Goal: Task Accomplishment & Management: Manage account settings

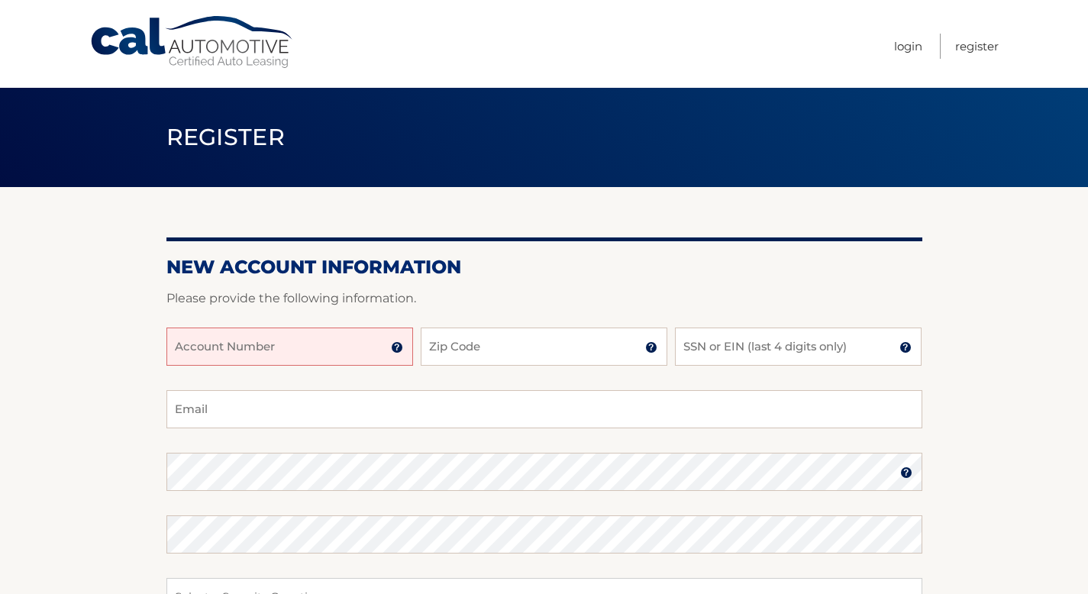
click at [232, 341] on input "Account Number" at bounding box center [289, 346] width 247 height 38
type input "44455978697"
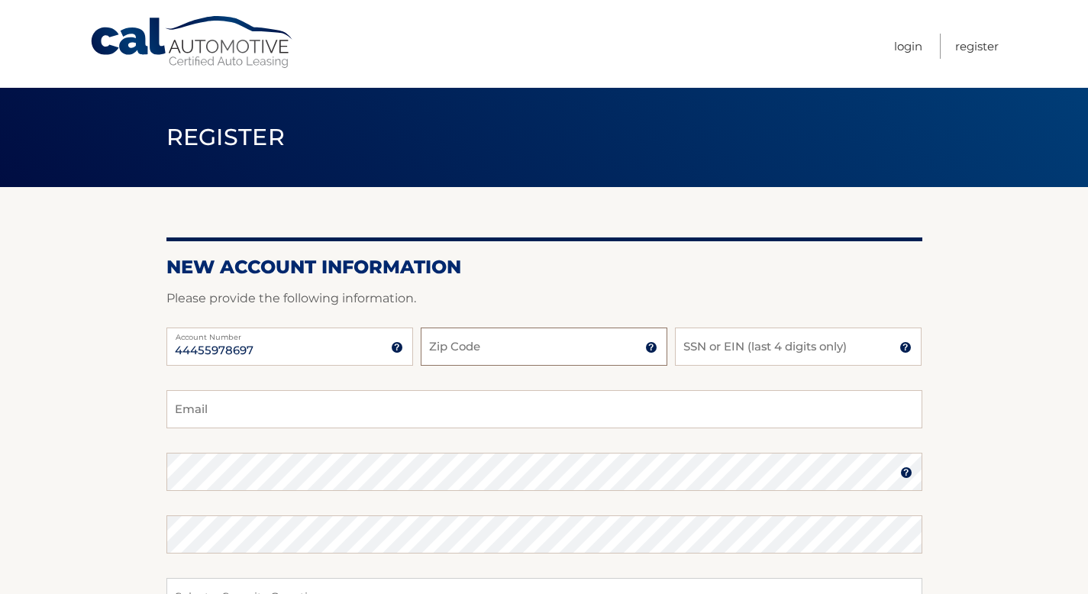
click at [466, 354] on input "Zip Code" at bounding box center [544, 346] width 247 height 38
type input "33032"
type input "yenyveroyyo@yahoo.com"
click at [769, 344] on input "SSN or EIN (last 4 digits only)" at bounding box center [798, 346] width 247 height 38
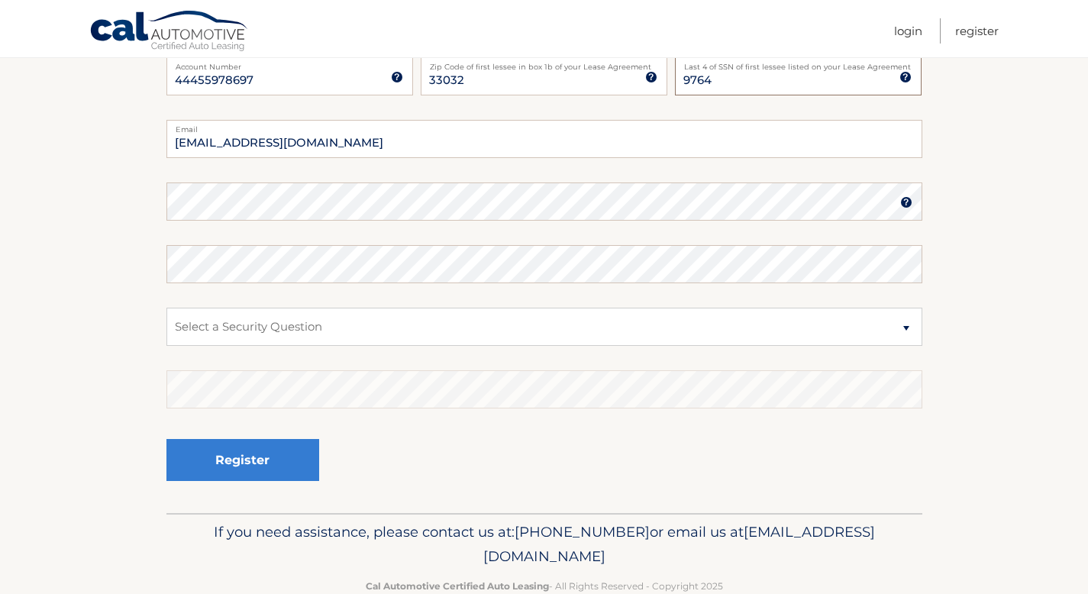
scroll to position [262, 0]
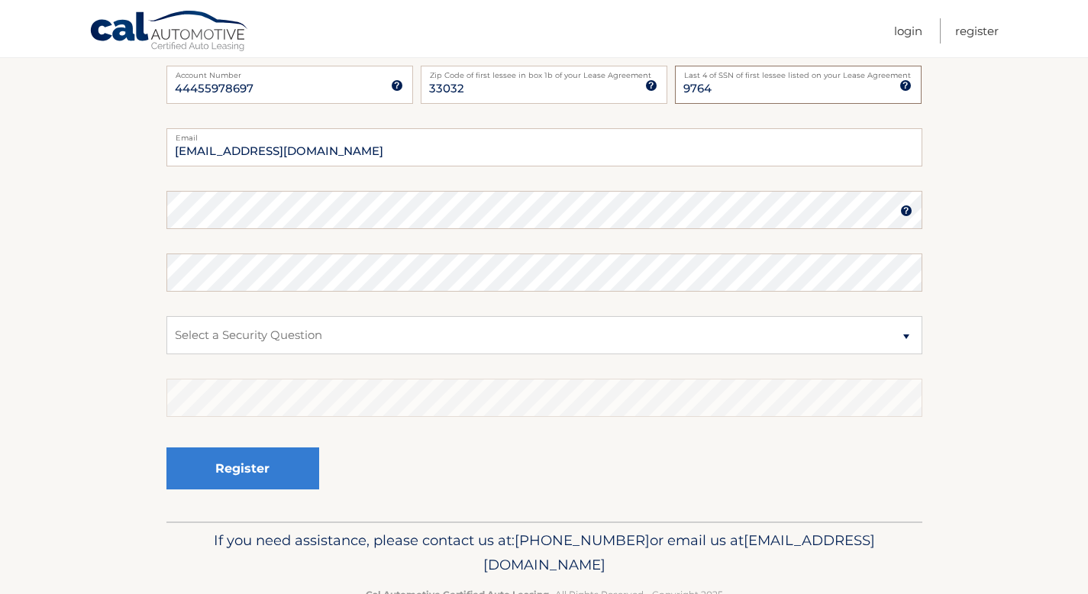
type input "9764"
click at [905, 336] on select "Select a Security Question What was the name of your elementary school? What is…" at bounding box center [544, 335] width 756 height 38
select select "3"
click at [166, 316] on select "Select a Security Question What was the name of your elementary school? What is…" at bounding box center [544, 335] width 756 height 38
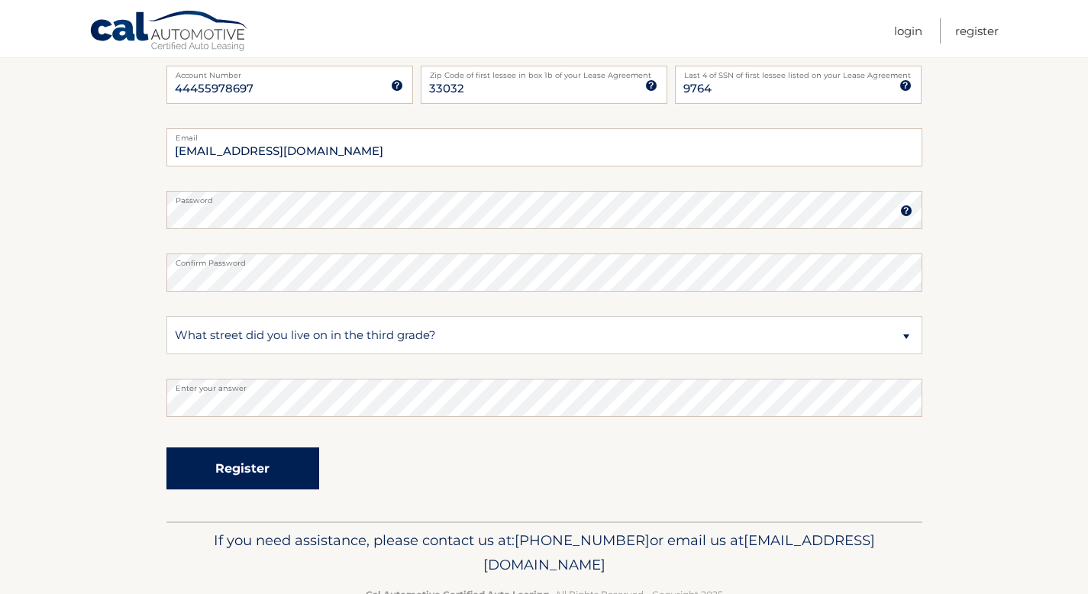
click at [265, 469] on button "Register" at bounding box center [242, 468] width 153 height 42
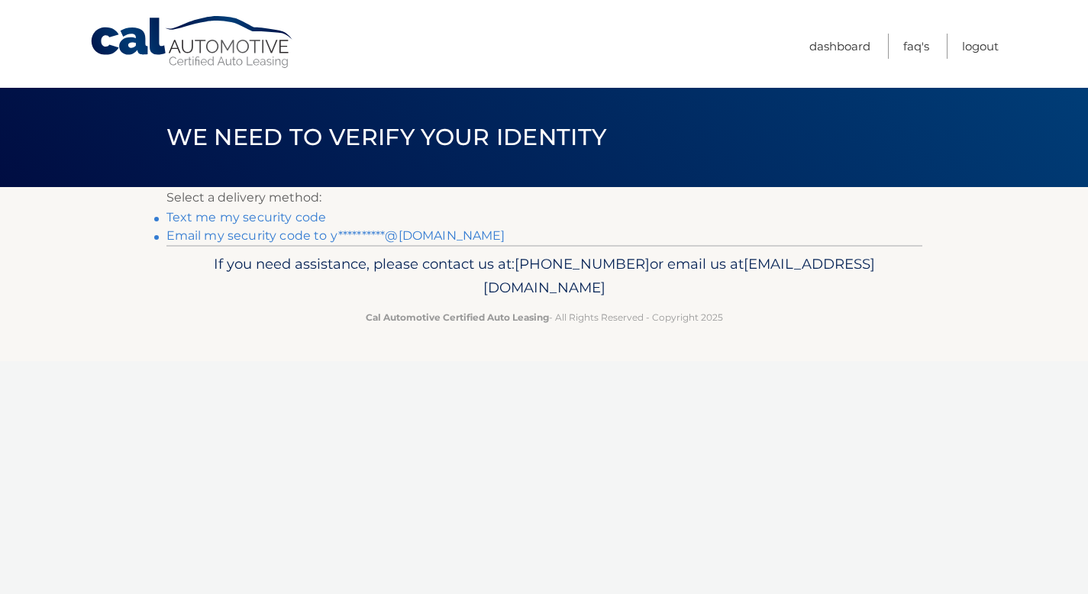
click at [286, 217] on link "Text me my security code" at bounding box center [246, 217] width 160 height 15
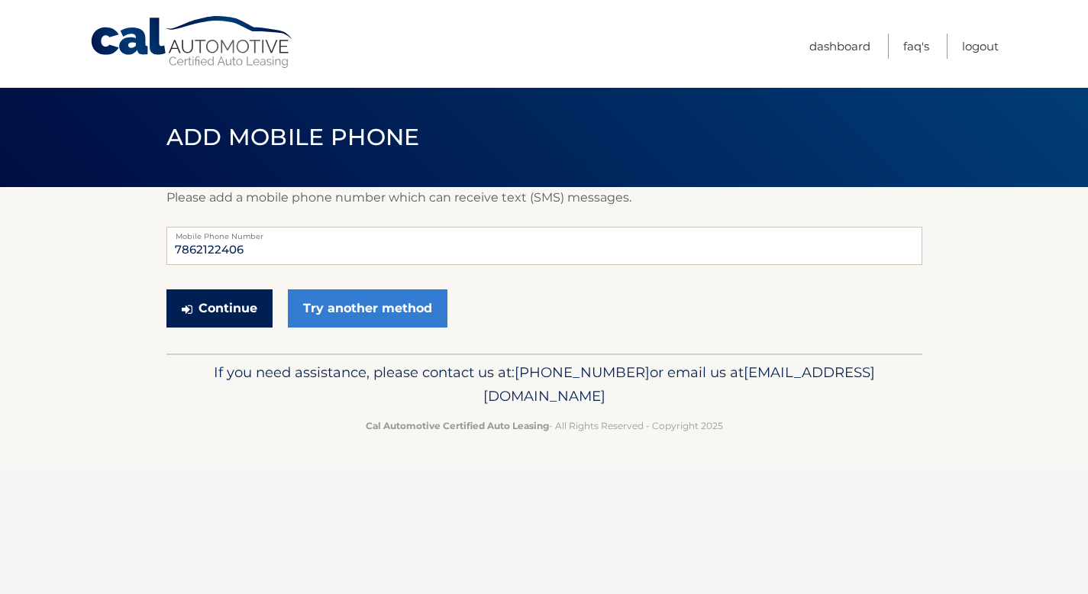
click at [243, 308] on button "Continue" at bounding box center [219, 308] width 106 height 38
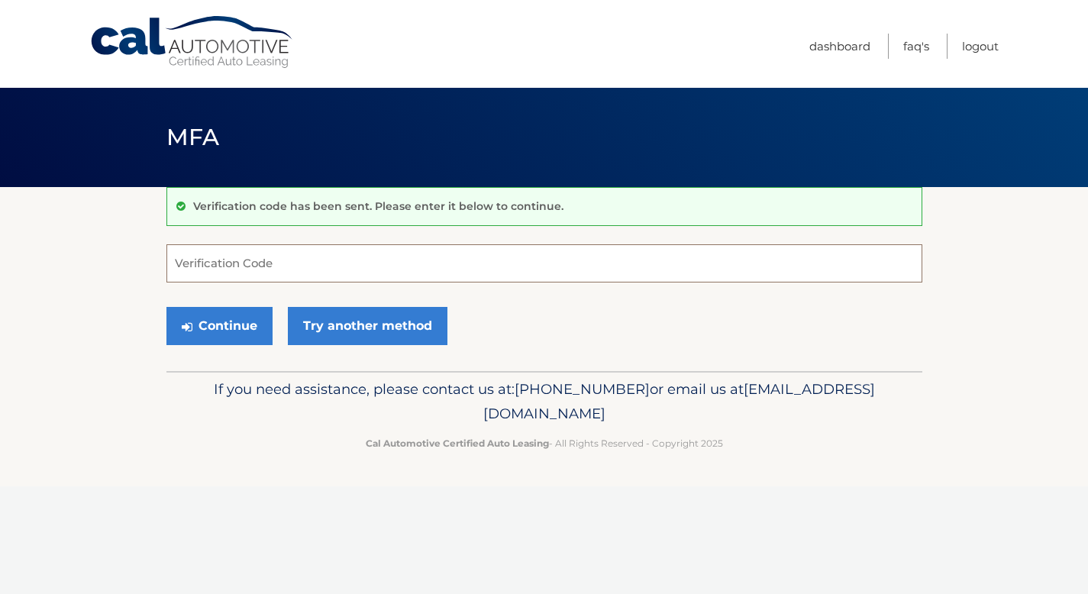
click at [241, 272] on input "Verification Code" at bounding box center [544, 263] width 756 height 38
type input "198656"
click at [232, 318] on button "Continue" at bounding box center [219, 326] width 106 height 38
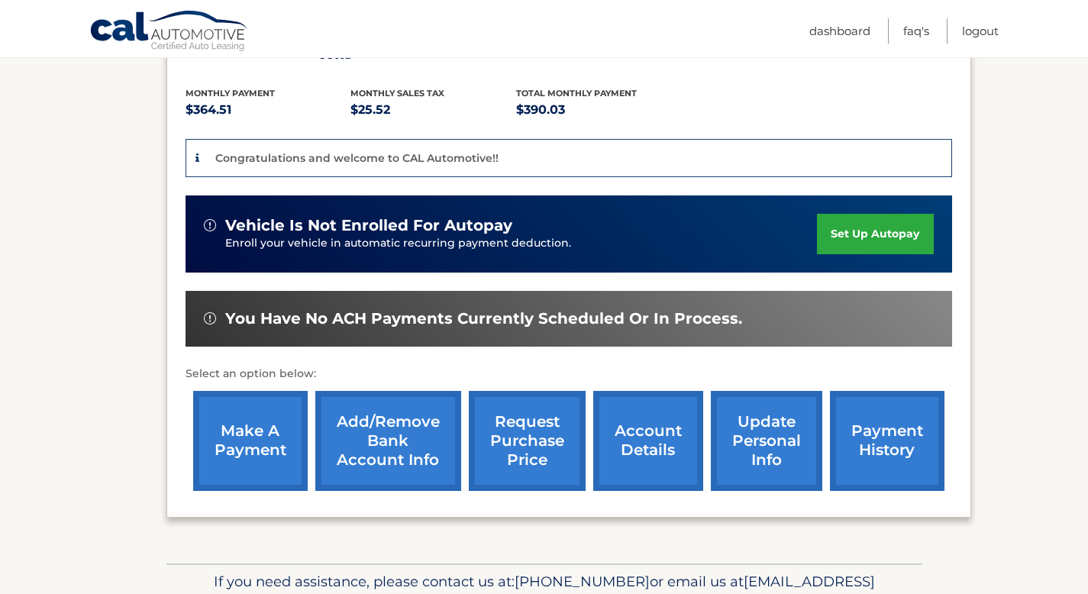
scroll to position [335, 0]
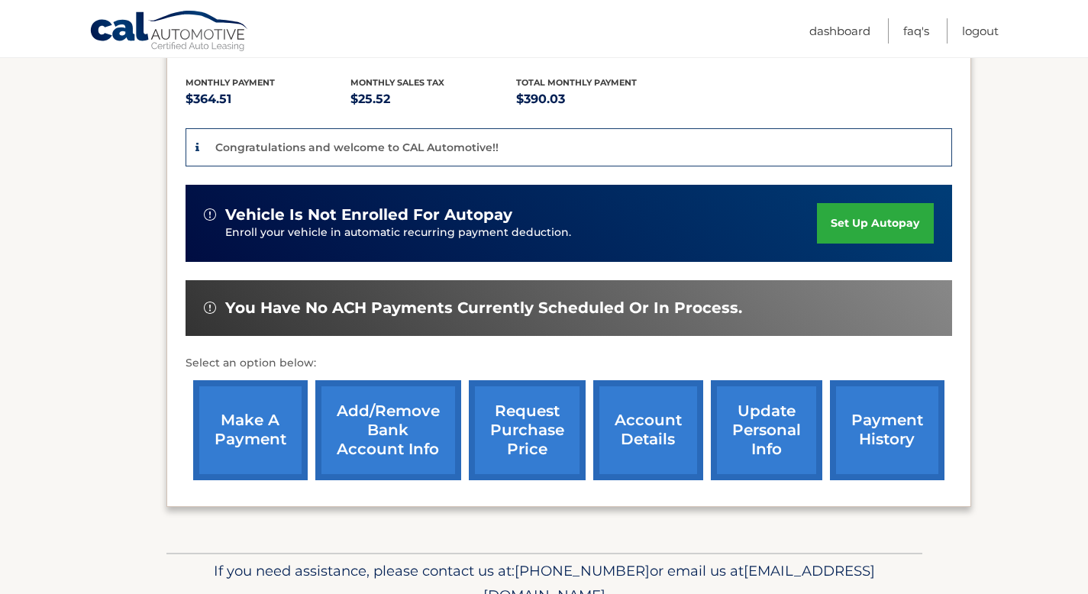
click at [858, 224] on link "set up autopay" at bounding box center [875, 223] width 116 height 40
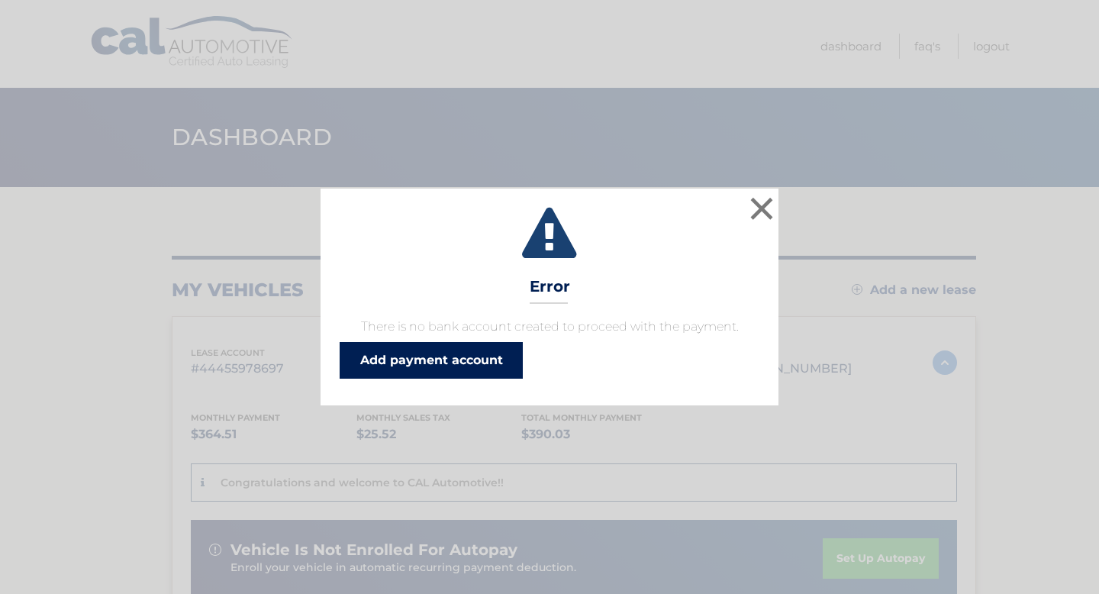
click at [470, 359] on link "Add payment account" at bounding box center [431, 360] width 183 height 37
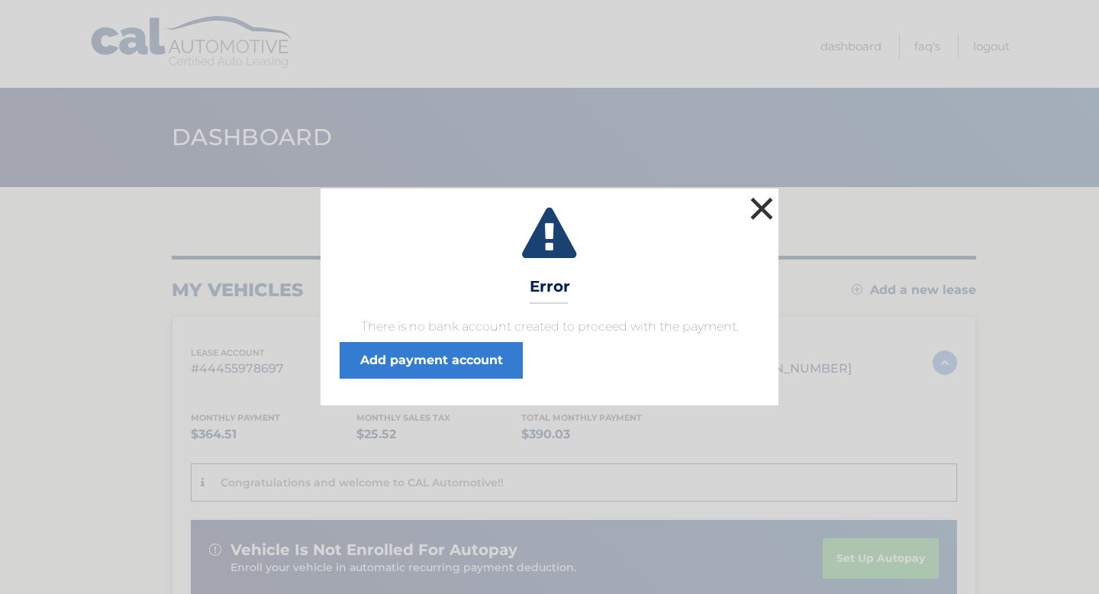
click at [761, 209] on button "×" at bounding box center [761, 208] width 31 height 31
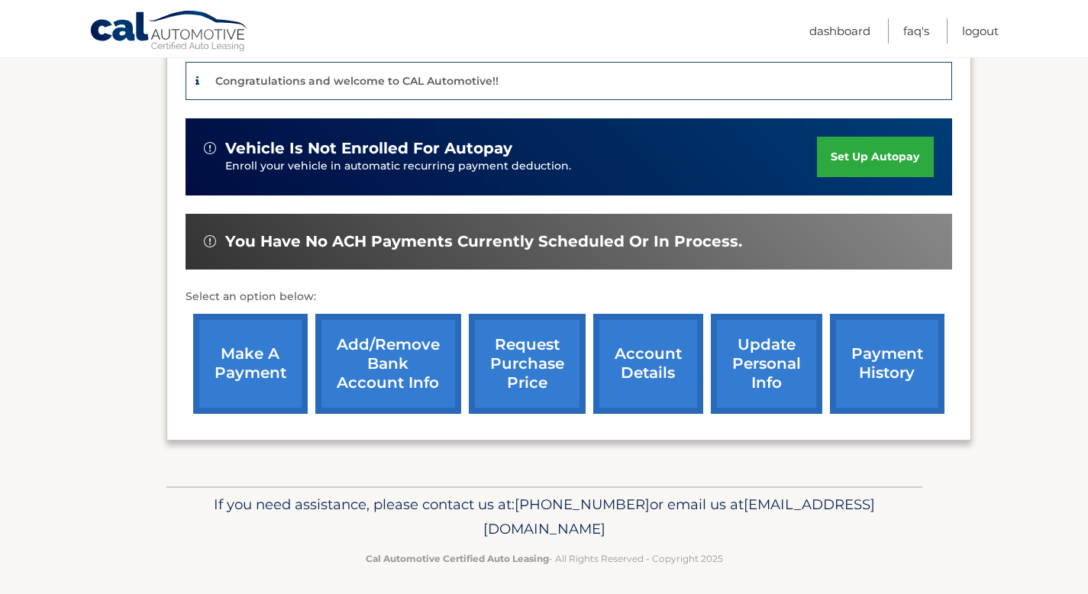
scroll to position [398, 0]
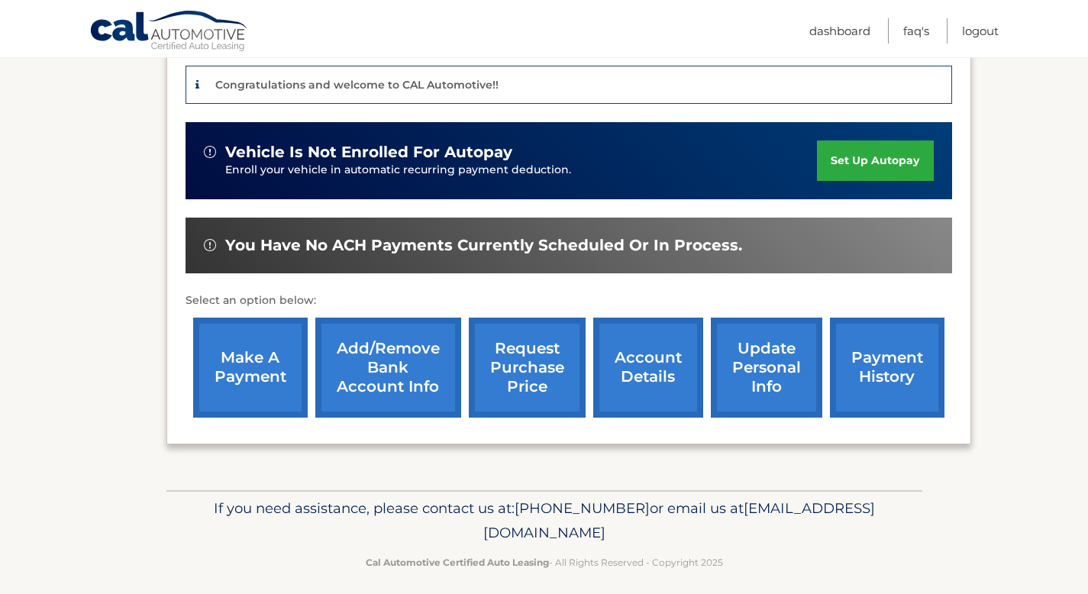
click at [250, 364] on link "make a payment" at bounding box center [250, 367] width 114 height 100
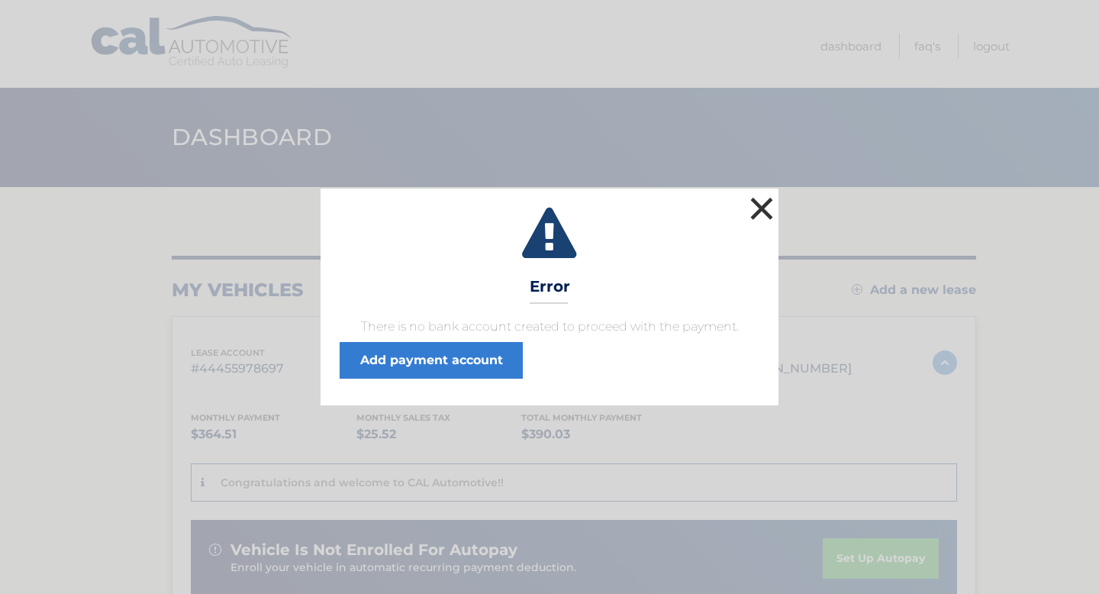
click at [764, 211] on button "×" at bounding box center [761, 208] width 31 height 31
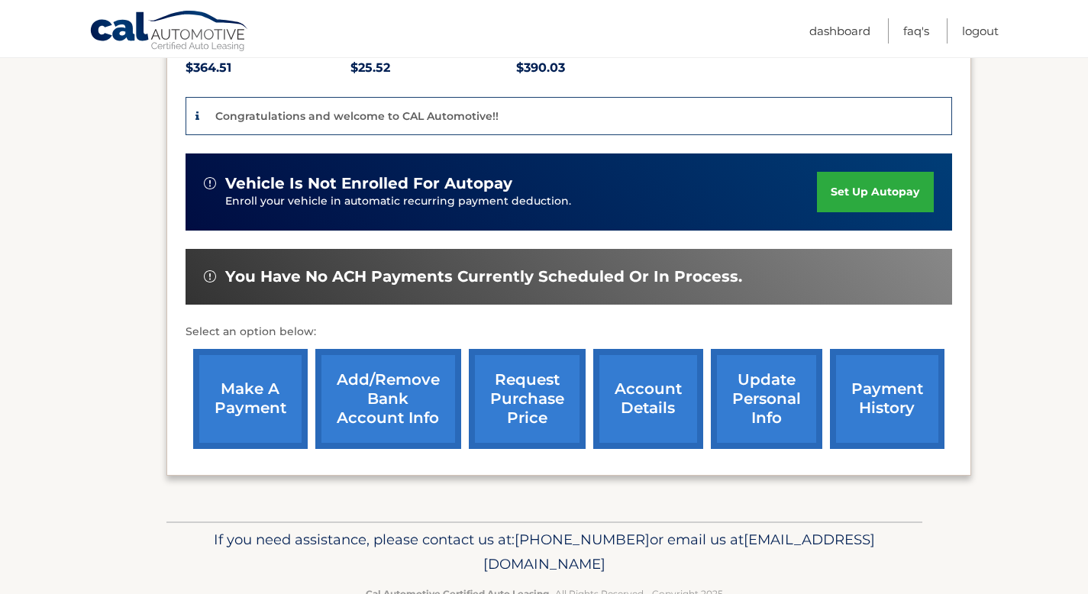
scroll to position [369, 0]
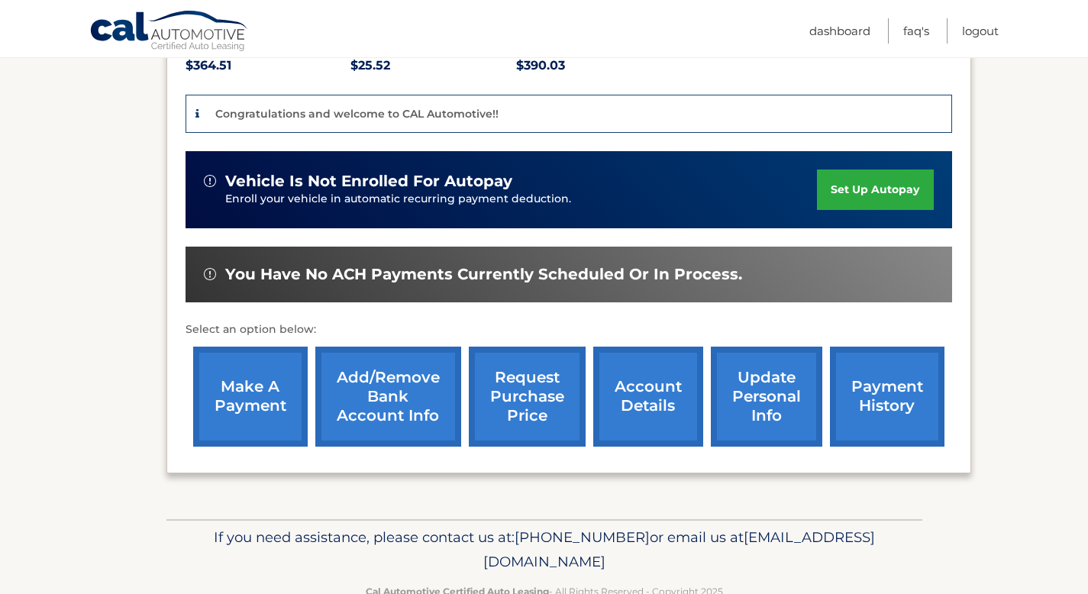
click at [879, 192] on link "set up autopay" at bounding box center [875, 189] width 116 height 40
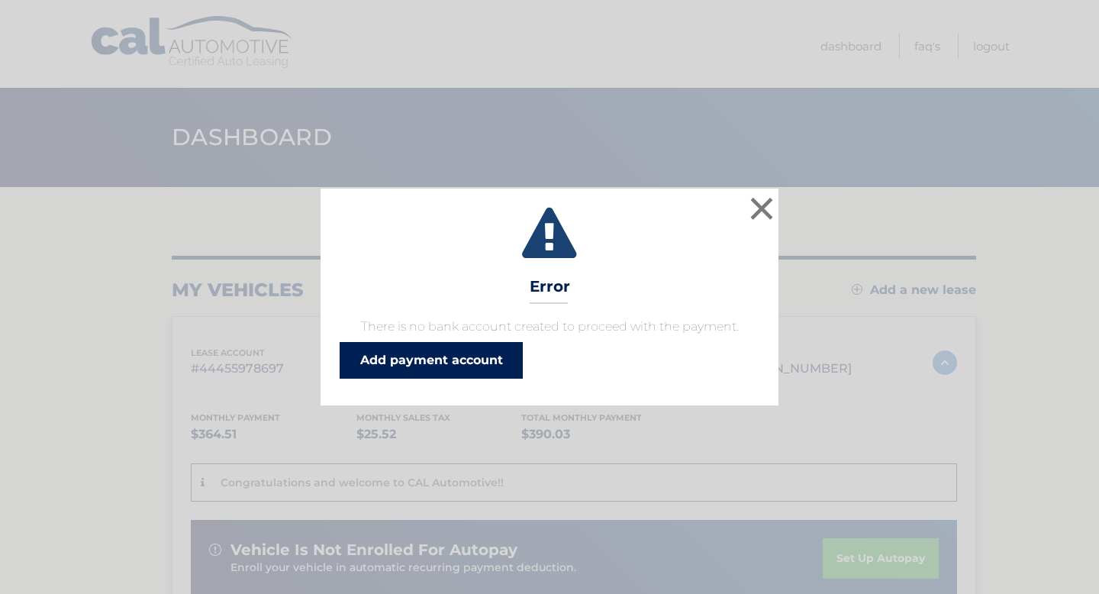
click at [473, 363] on link "Add payment account" at bounding box center [431, 360] width 183 height 37
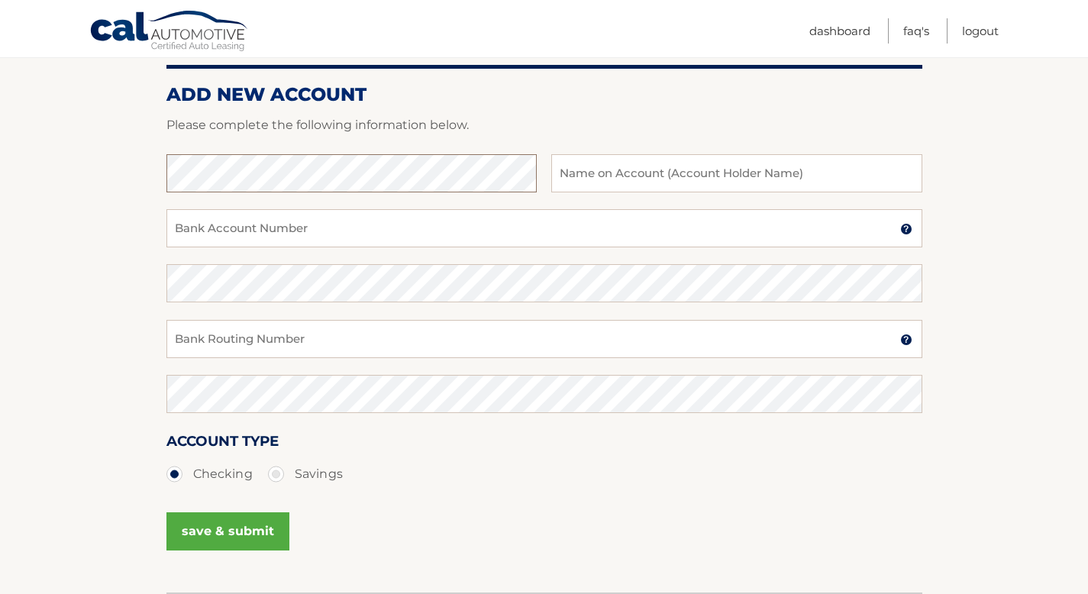
scroll to position [176, 0]
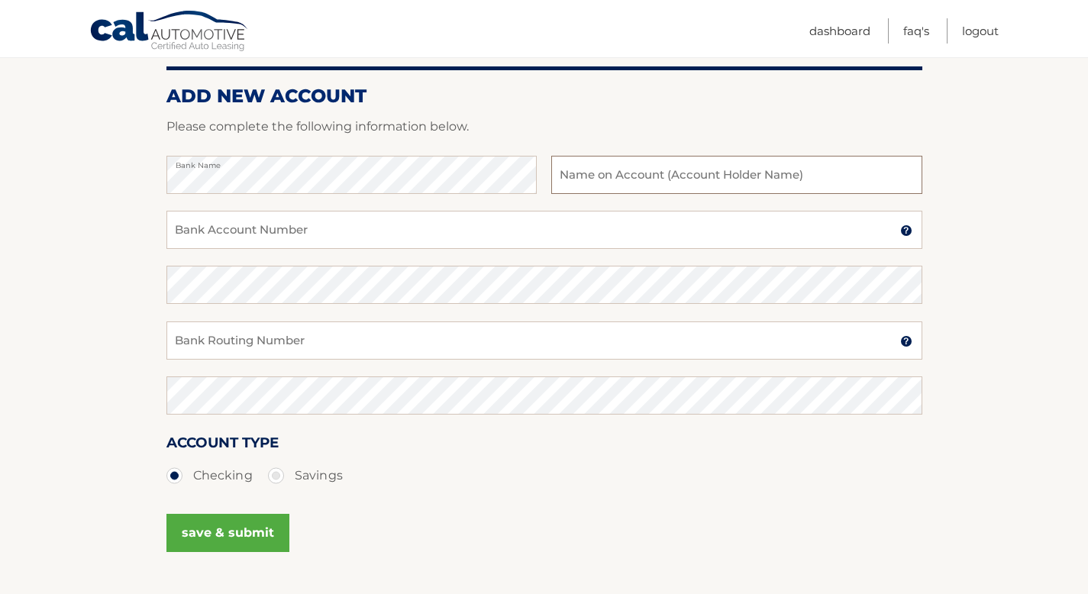
click at [596, 176] on input "text" at bounding box center [736, 175] width 370 height 38
click at [608, 178] on input "VeronicaOtiz" at bounding box center [736, 175] width 370 height 38
click at [624, 176] on input "Veronica Otiz" at bounding box center [736, 175] width 370 height 38
click at [643, 183] on input "Veronica Ortiz" at bounding box center [736, 175] width 370 height 38
click at [303, 229] on input "Bank Account Number" at bounding box center [544, 230] width 756 height 38
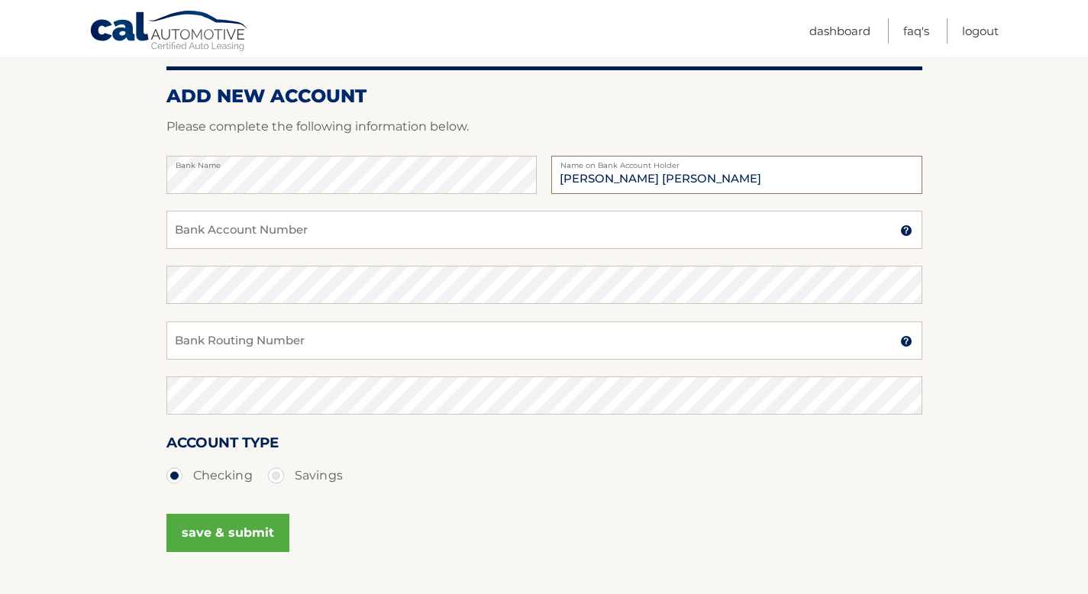
click at [727, 177] on input "Veronica Ortiz Companioni" at bounding box center [736, 175] width 370 height 38
type input "Veronica Ortiz Sanchez"
click at [212, 234] on input "Bank Account Number" at bounding box center [544, 230] width 756 height 38
type input "898155778211"
drag, startPoint x: 253, startPoint y: 224, endPoint x: 176, endPoint y: 223, distance: 77.8
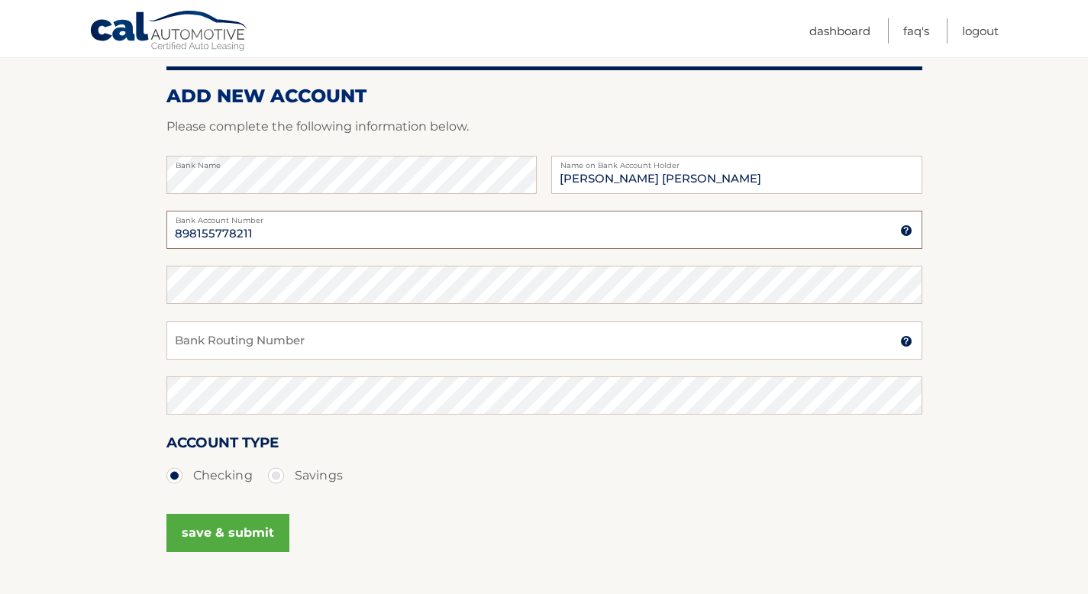
click at [176, 223] on div "898155778211 Bank Account Number" at bounding box center [544, 230] width 756 height 38
drag, startPoint x: 255, startPoint y: 241, endPoint x: 184, endPoint y: 247, distance: 71.2
click at [165, 234] on section "Account Overview | Set Up Account Info ADD NEW ACCOUNT Please complete the foll…" at bounding box center [544, 302] width 1088 height 582
click at [276, 346] on input "Bank Routing Number" at bounding box center [544, 340] width 756 height 38
drag, startPoint x: 243, startPoint y: 341, endPoint x: 151, endPoint y: 342, distance: 92.4
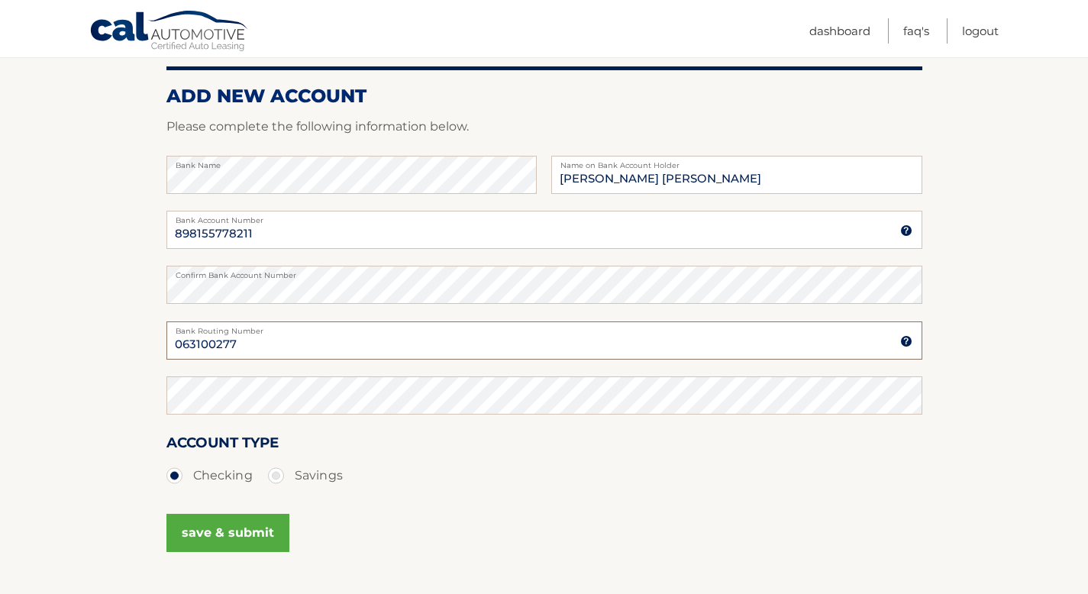
click at [152, 342] on section "Account Overview | Set Up Account Info ADD NEW ACCOUNT Please complete the foll…" at bounding box center [544, 302] width 1088 height 582
type input "063100277"
click at [229, 532] on button "save & submit" at bounding box center [227, 533] width 123 height 38
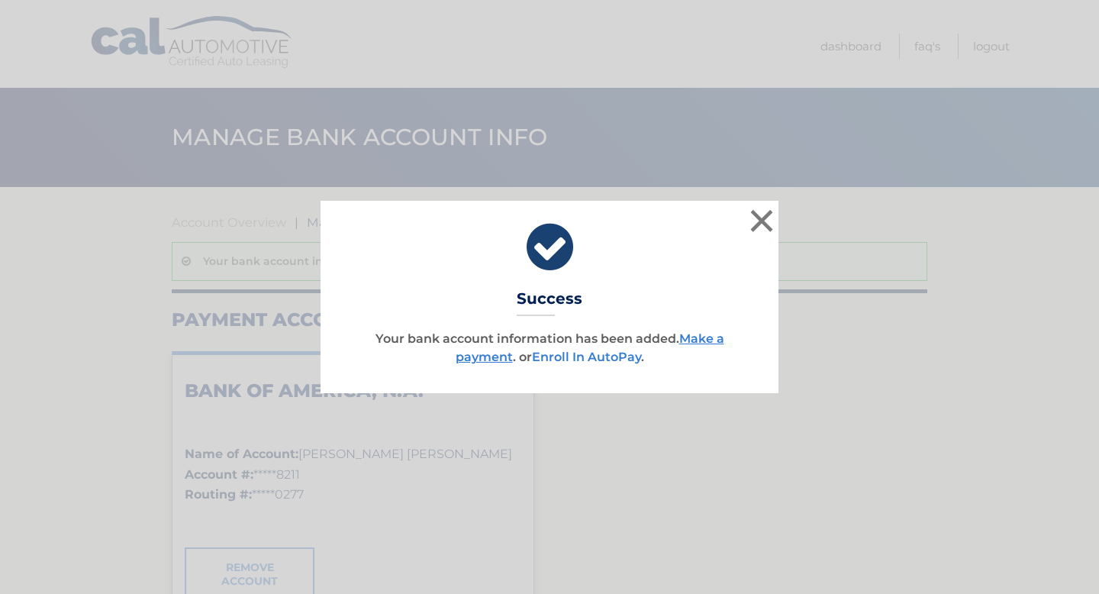
click at [591, 357] on link "Enroll In AutoPay" at bounding box center [586, 357] width 109 height 15
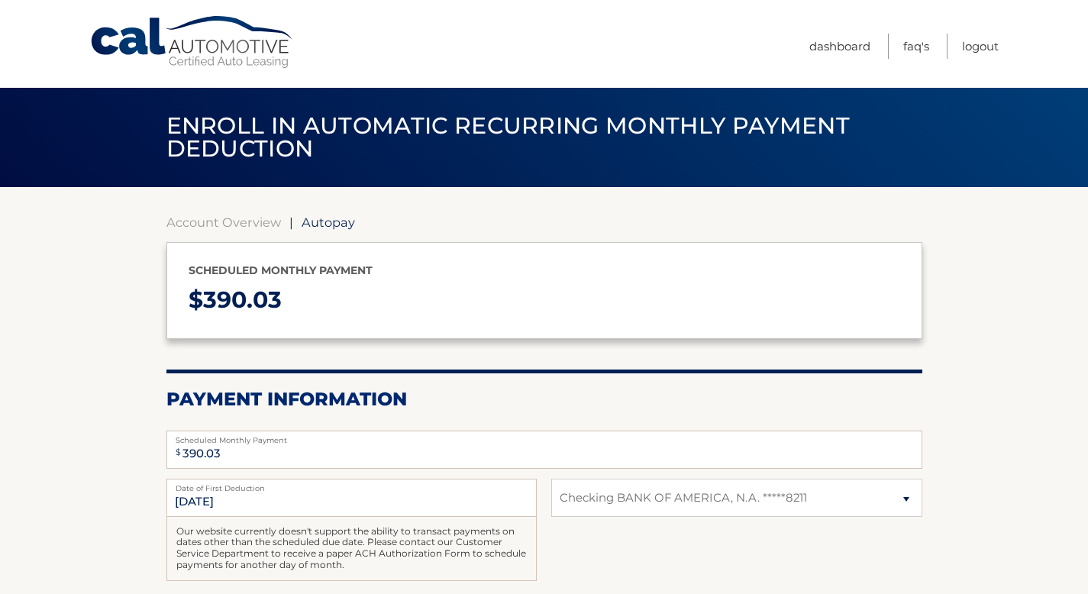
select select "ZTZjNTk1MjQtOGQ1Mi00OTJjLWE4ODktZThlZWEzNWU4YjNi"
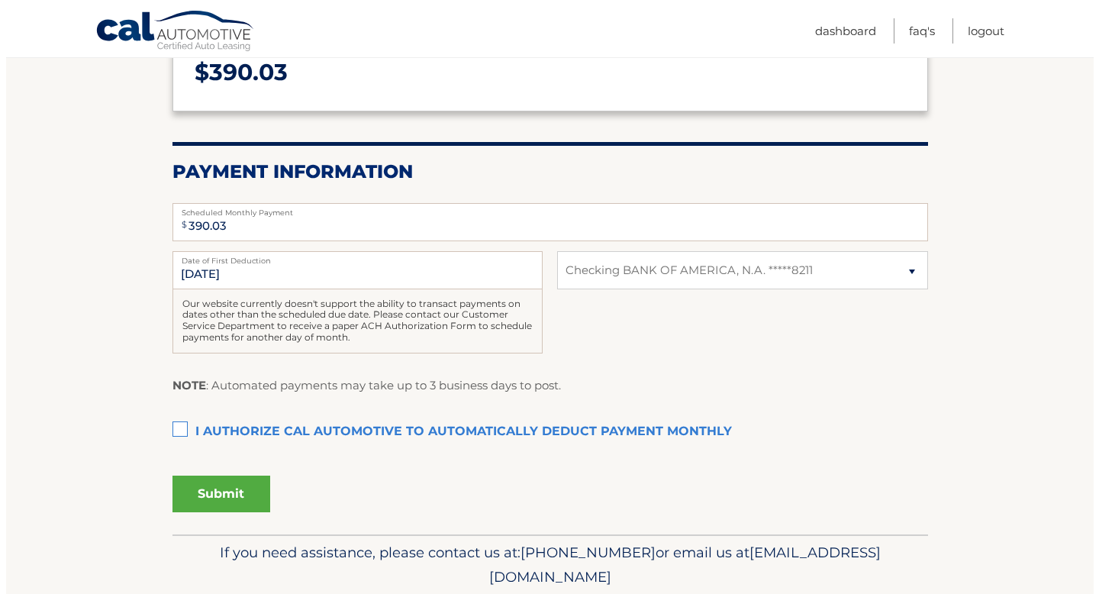
scroll to position [234, 0]
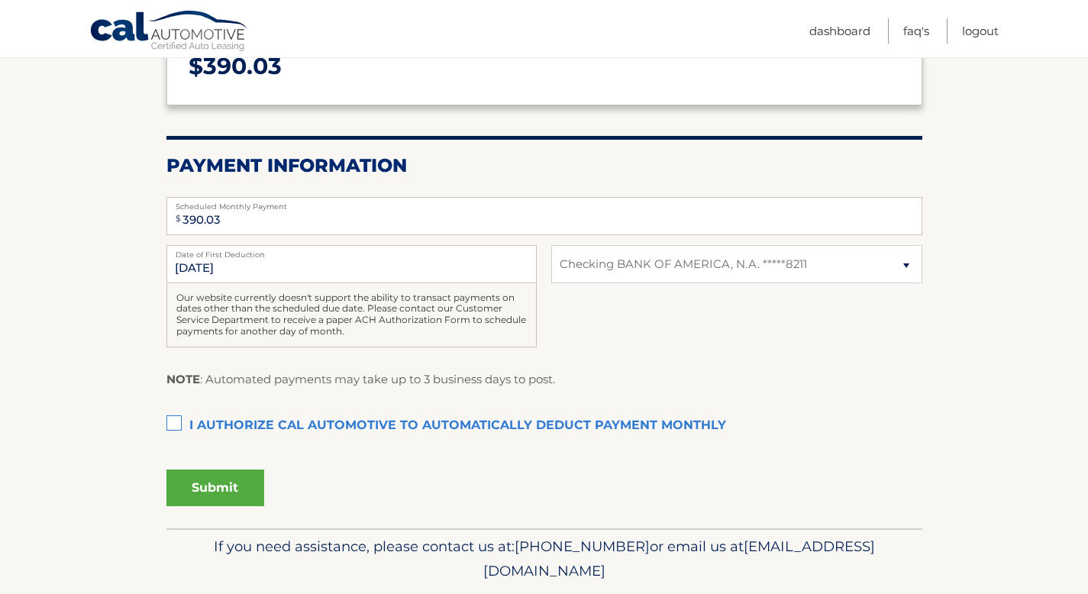
click at [175, 424] on label "I authorize cal automotive to automatically deduct payment monthly This checkbo…" at bounding box center [544, 426] width 756 height 31
click at [0, 0] on input "I authorize cal automotive to automatically deduct payment monthly This checkbo…" at bounding box center [0, 0] width 0 height 0
click at [213, 483] on button "Submit" at bounding box center [215, 487] width 98 height 37
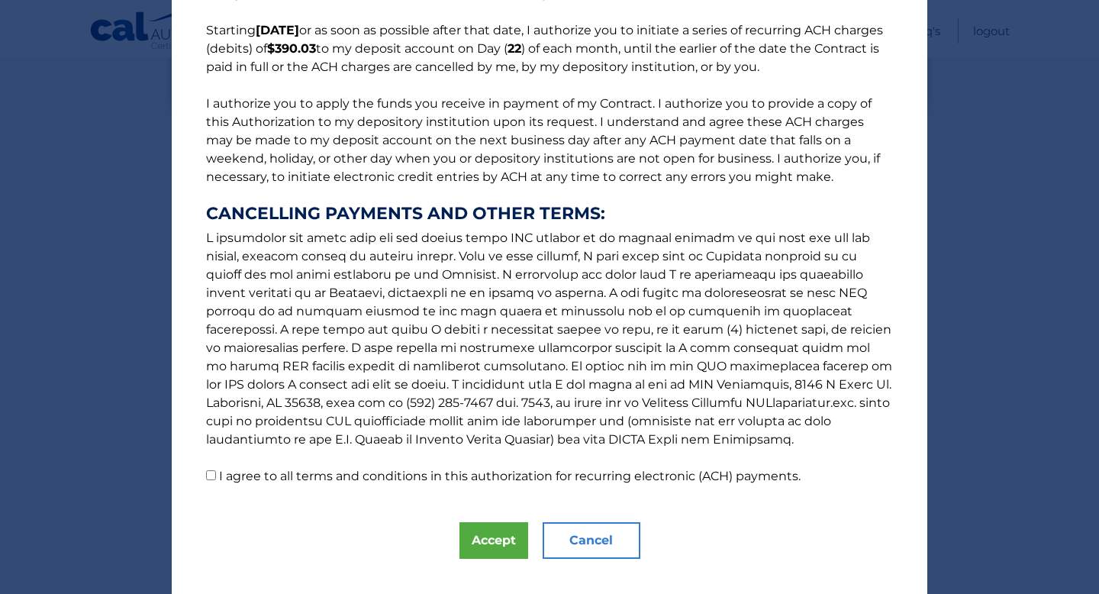
scroll to position [145, 0]
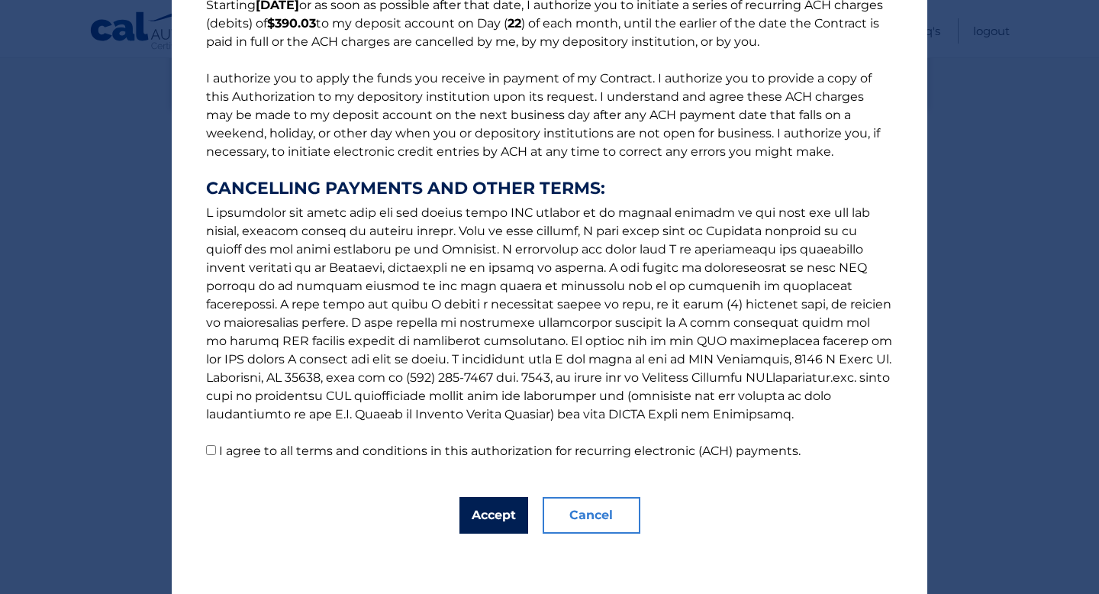
click at [491, 515] on button "Accept" at bounding box center [493, 515] width 69 height 37
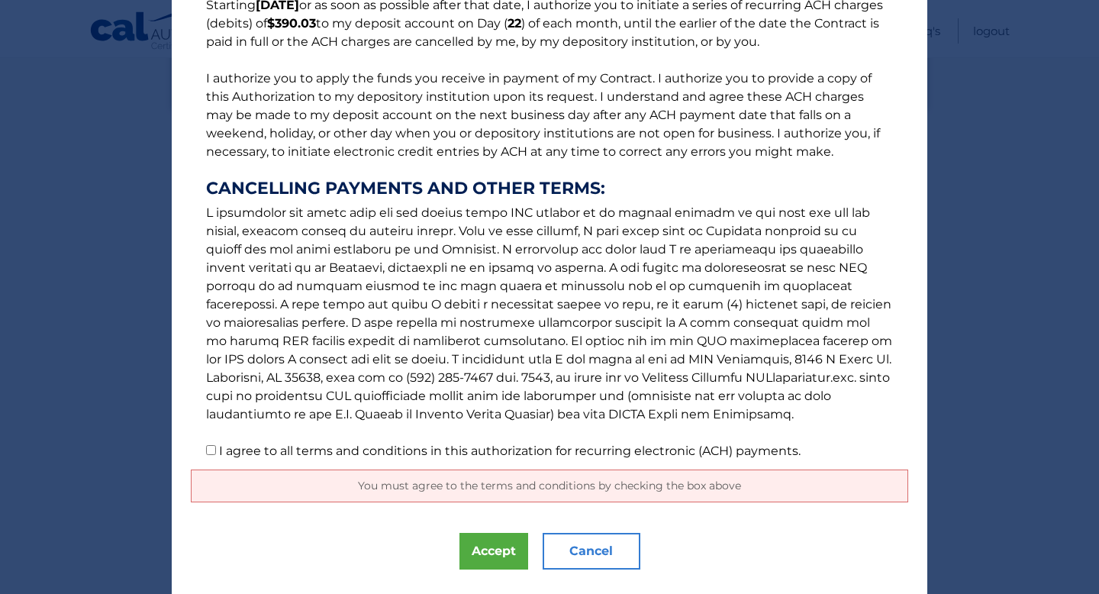
click at [206, 453] on input "I agree to all terms and conditions in this authorization for recurring electro…" at bounding box center [211, 450] width 10 height 10
checkbox input "true"
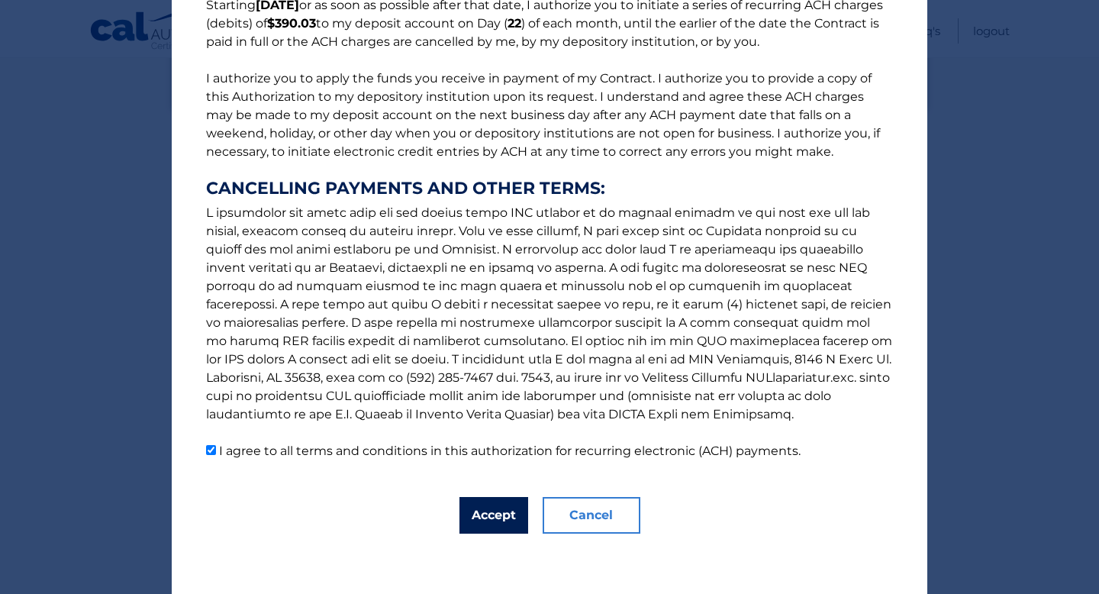
click at [498, 517] on button "Accept" at bounding box center [493, 515] width 69 height 37
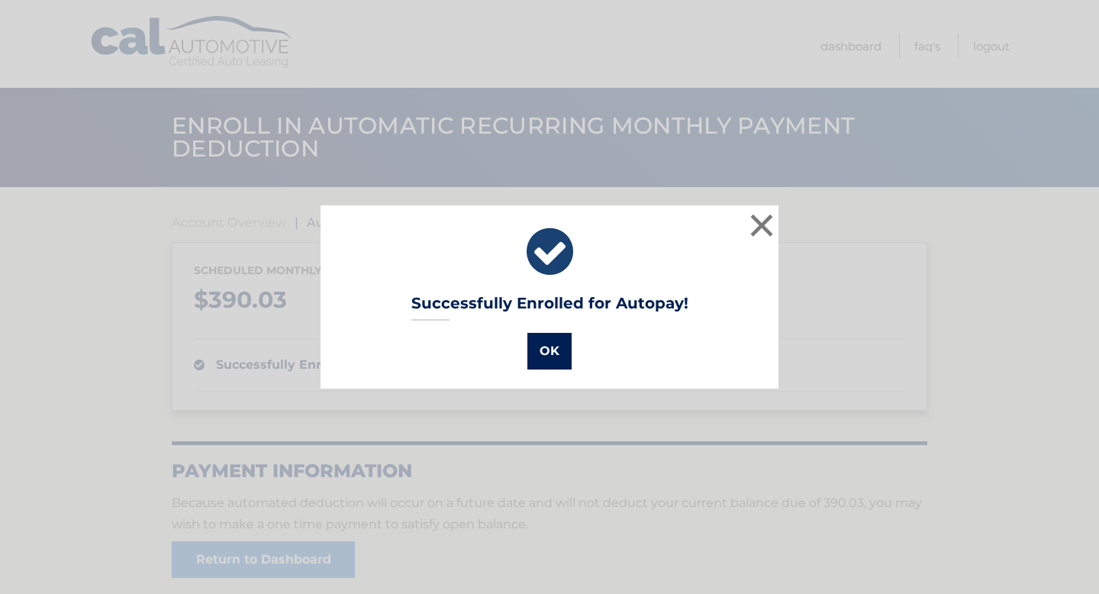
click at [554, 350] on button "OK" at bounding box center [549, 351] width 44 height 37
